Goal: Task Accomplishment & Management: Manage account settings

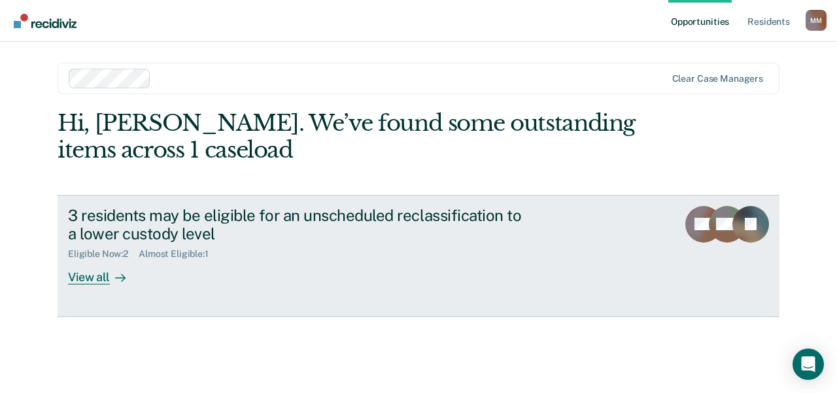
click at [92, 279] on div "View all" at bounding box center [104, 273] width 73 height 26
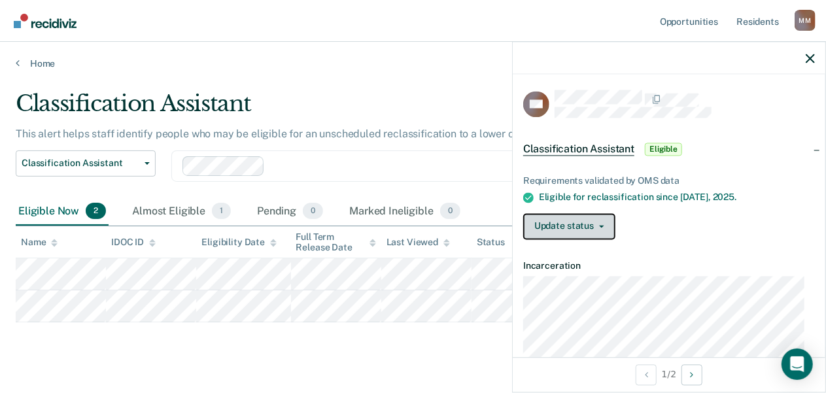
click at [601, 225] on icon "button" at bounding box center [601, 226] width 5 height 3
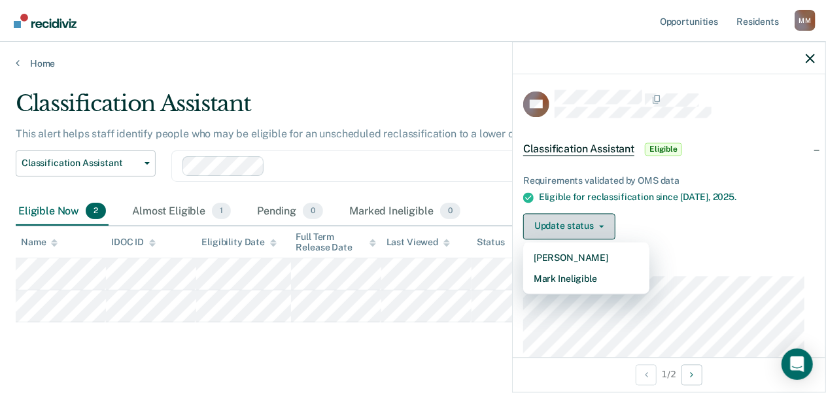
click at [601, 225] on icon "button" at bounding box center [601, 226] width 5 height 3
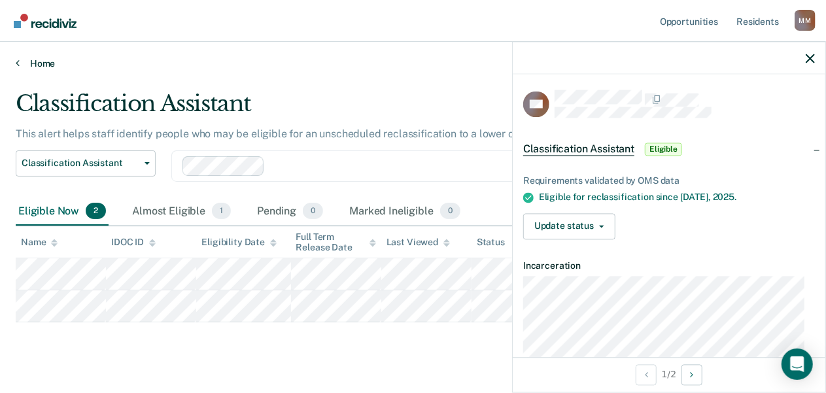
click at [17, 61] on icon at bounding box center [18, 63] width 4 height 10
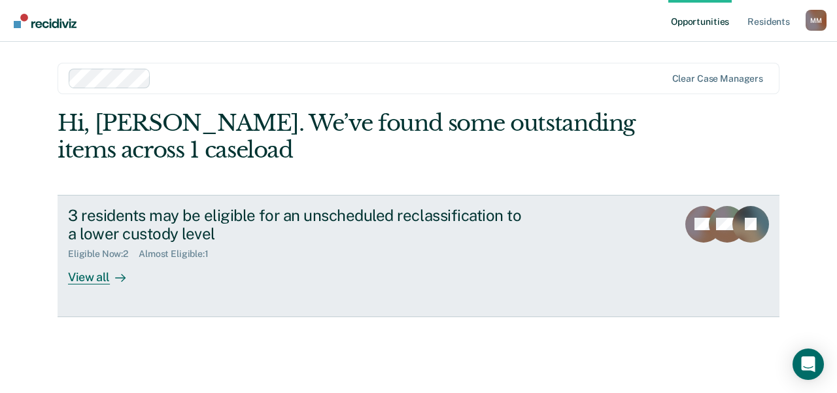
click at [97, 277] on div "View all" at bounding box center [104, 273] width 73 height 26
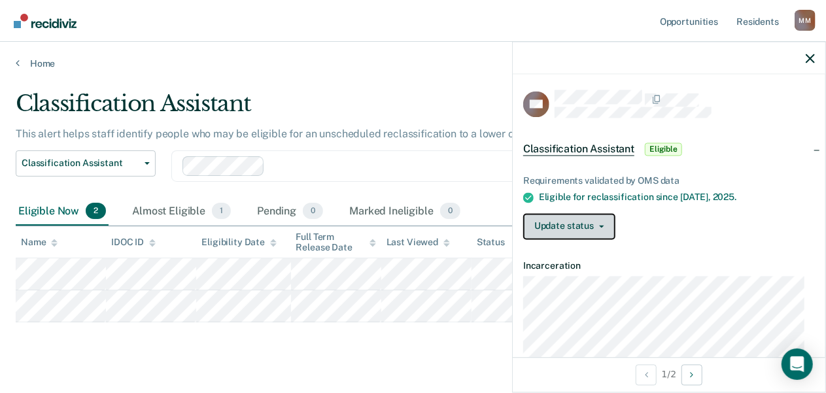
click at [599, 225] on icon "button" at bounding box center [601, 226] width 5 height 3
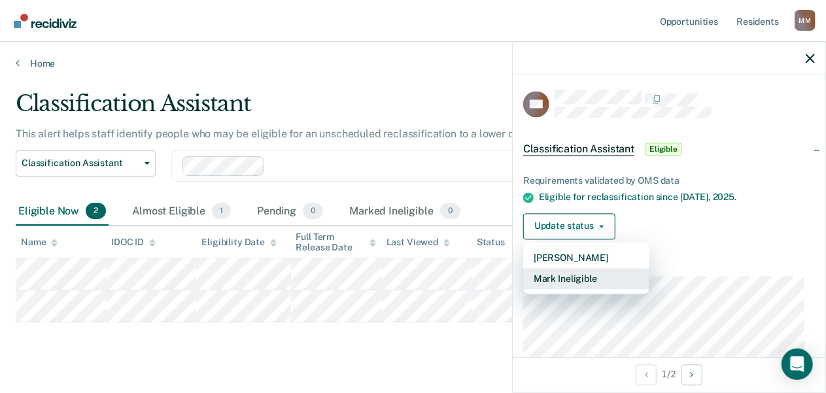
click at [587, 271] on button "Mark Ineligible" at bounding box center [586, 278] width 126 height 21
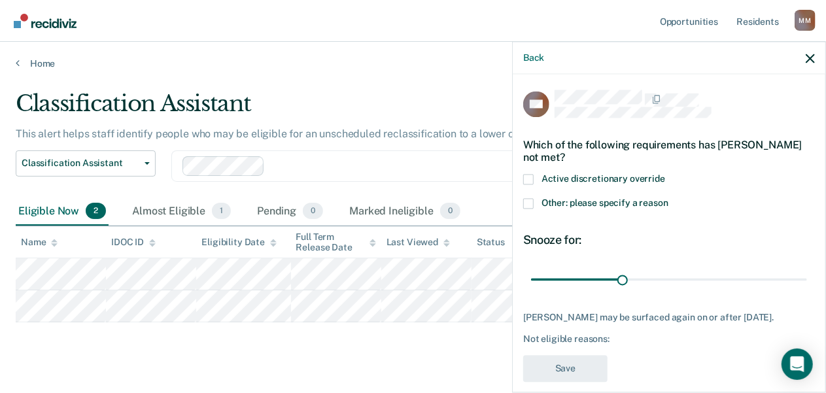
click at [531, 202] on span at bounding box center [528, 204] width 10 height 10
click at [668, 199] on input "Other: please specify a reason" at bounding box center [668, 199] width 0 height 0
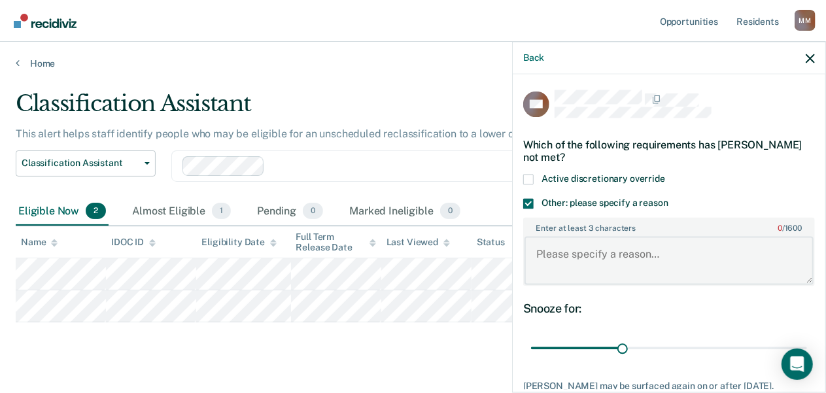
click at [538, 252] on textarea "Enter at least 3 characters 0 / 1600" at bounding box center [669, 260] width 289 height 48
type textarea "Initial Re-class was only done [DATE]."
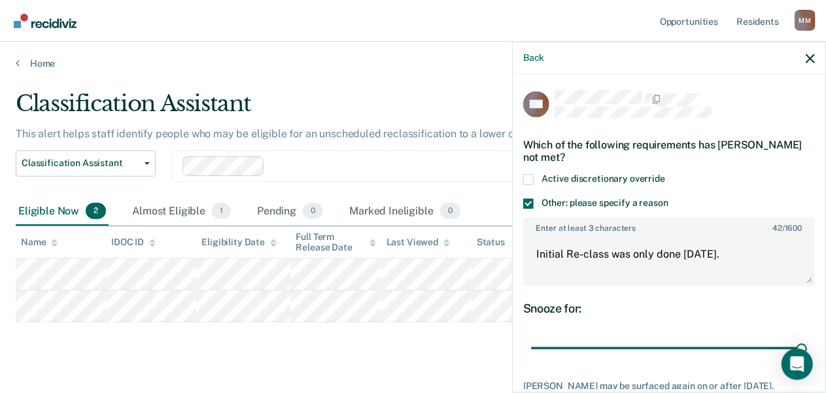
drag, startPoint x: 621, startPoint y: 347, endPoint x: 837, endPoint y: 336, distance: 215.5
type input "90"
click at [807, 337] on input "range" at bounding box center [669, 348] width 276 height 23
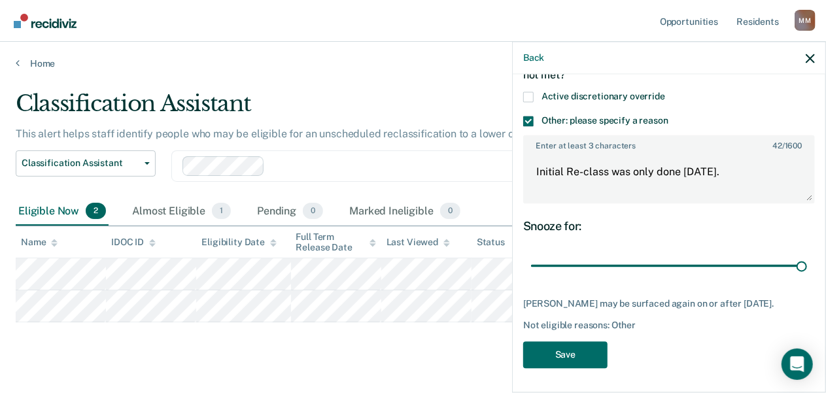
scroll to position [93, 0]
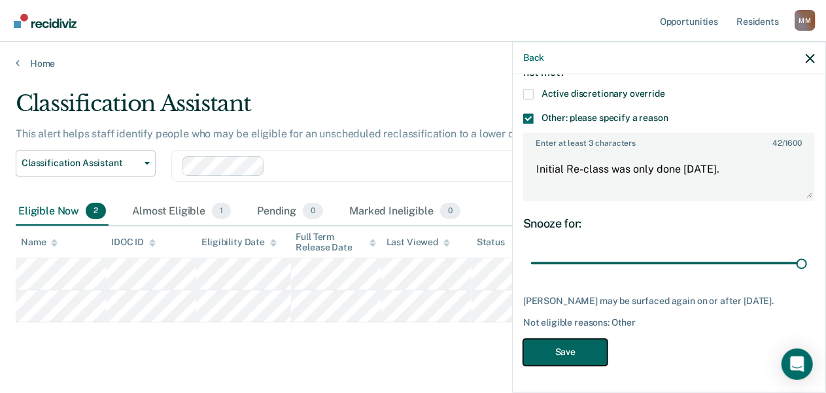
click at [559, 351] on button "Save" at bounding box center [565, 352] width 84 height 27
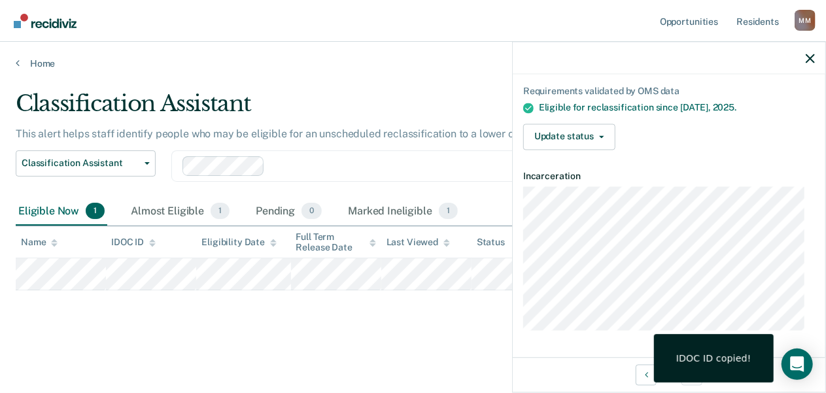
scroll to position [86, 0]
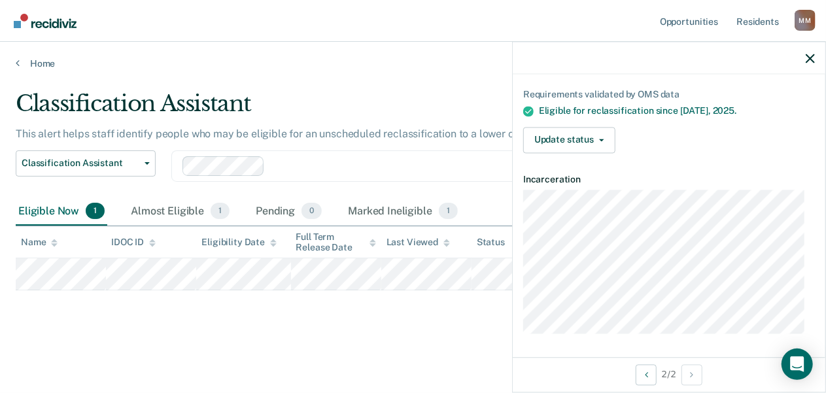
click at [661, 182] on dl "Incarceration" at bounding box center [669, 254] width 292 height 160
